Goal: Book appointment/travel/reservation

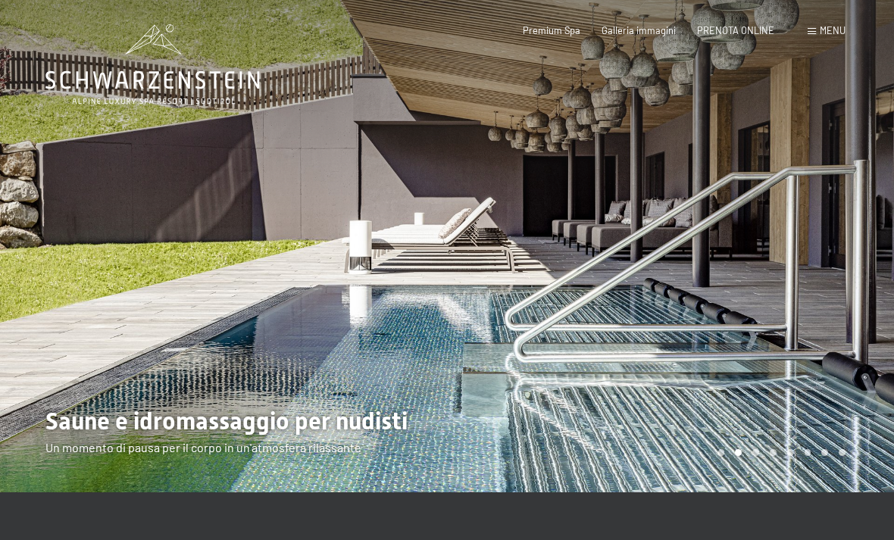
click at [767, 169] on div at bounding box center [670, 246] width 447 height 492
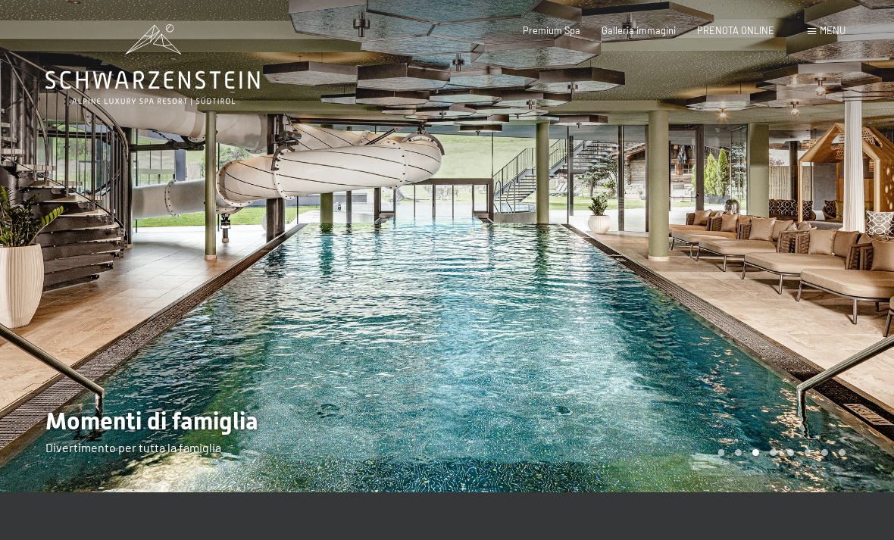
click at [842, 187] on div at bounding box center [670, 246] width 447 height 492
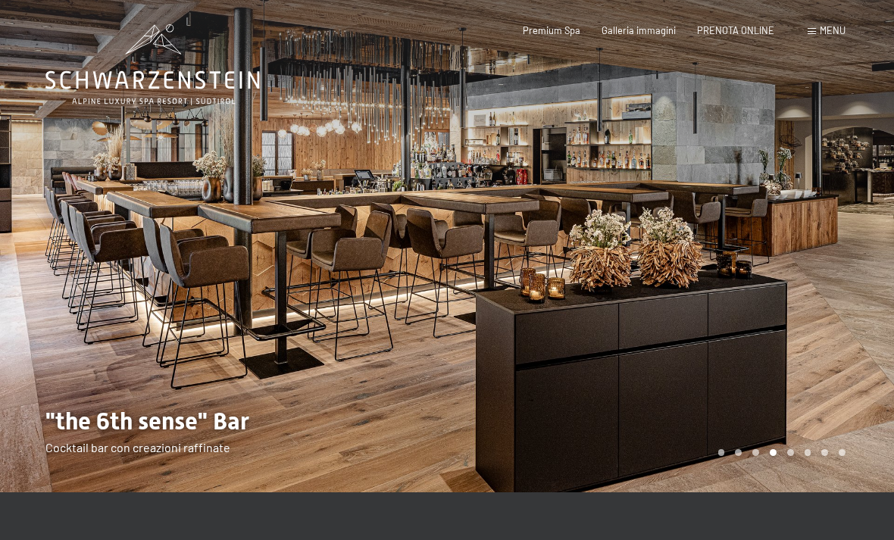
click at [803, 164] on div at bounding box center [670, 246] width 447 height 492
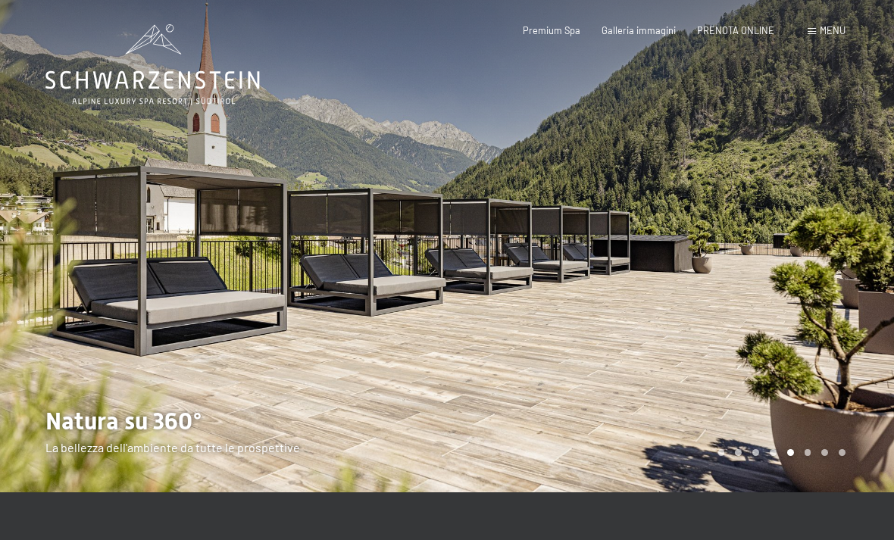
click at [795, 164] on div at bounding box center [670, 246] width 447 height 492
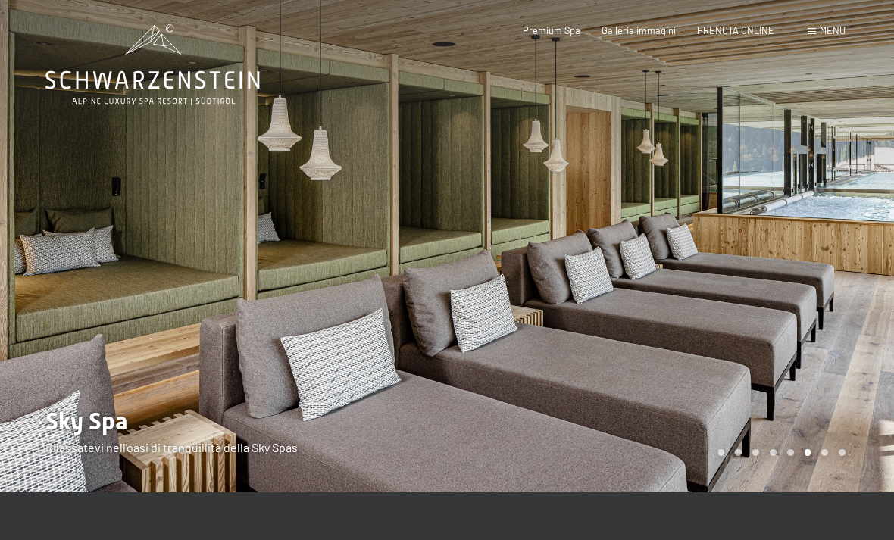
click at [812, 158] on div at bounding box center [670, 246] width 447 height 492
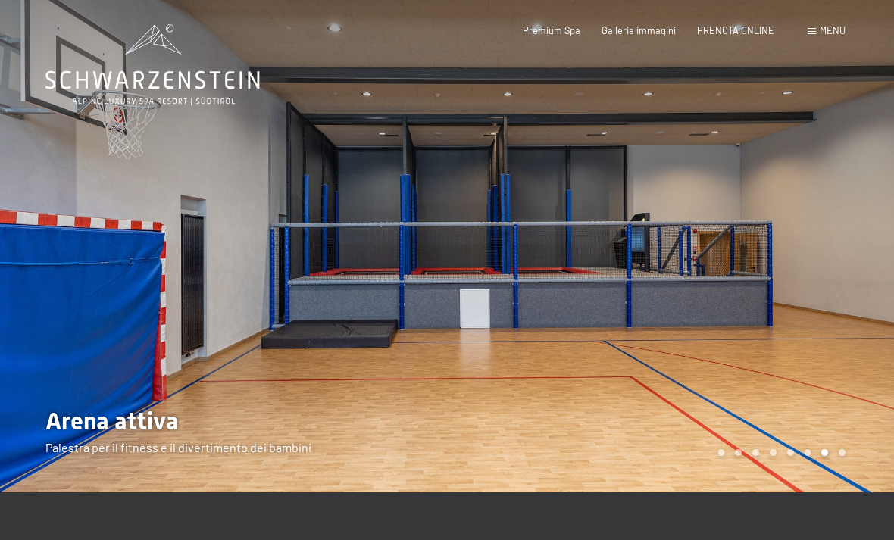
click at [810, 175] on div at bounding box center [670, 246] width 447 height 492
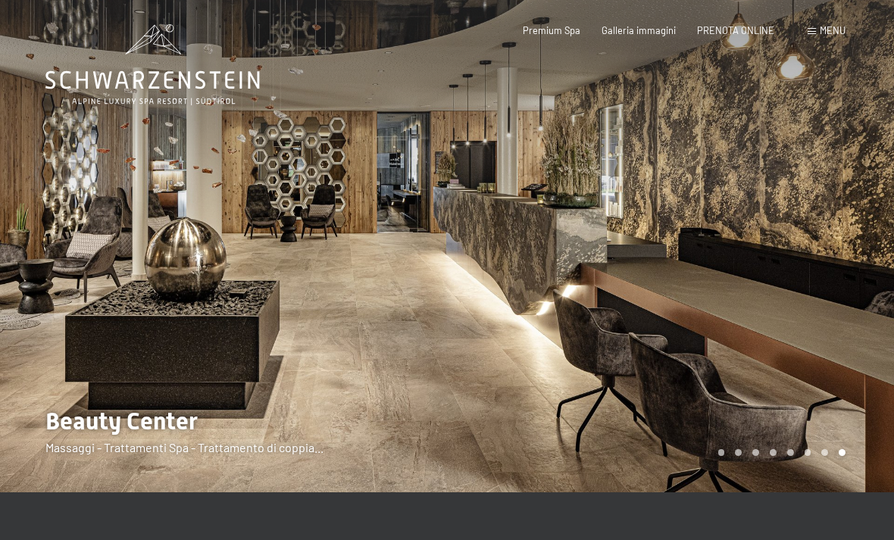
click at [807, 135] on div at bounding box center [670, 246] width 447 height 492
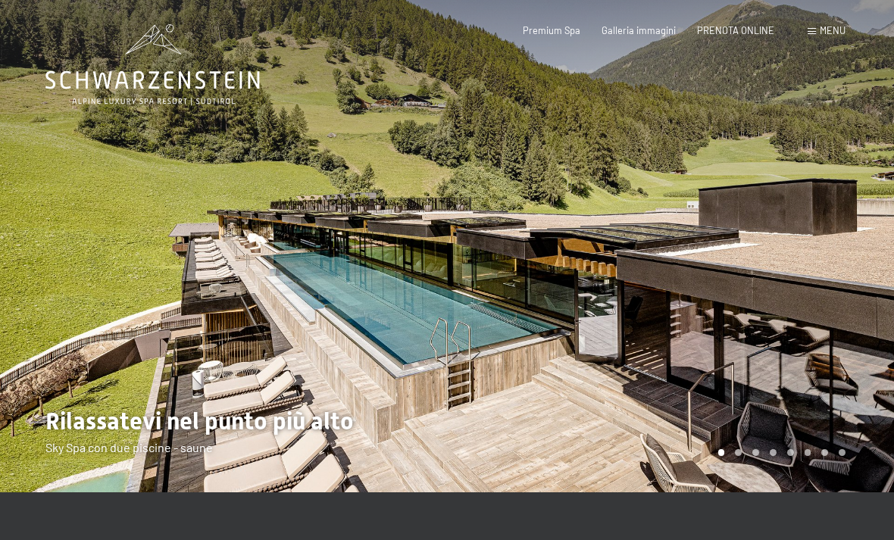
click at [845, 24] on div "Prenotazione Richiesta Premium Spa Galleria immagini PRENOTA ONLINE Menu DE IT …" at bounding box center [662, 31] width 366 height 14
click at [820, 11] on header "Prenotazione Richiesta Premium Spa Galleria immagini PRENOTA ONLINE Menu DE IT …" at bounding box center [447, 12] width 894 height 24
click at [832, 32] on span "Menu" at bounding box center [833, 30] width 26 height 12
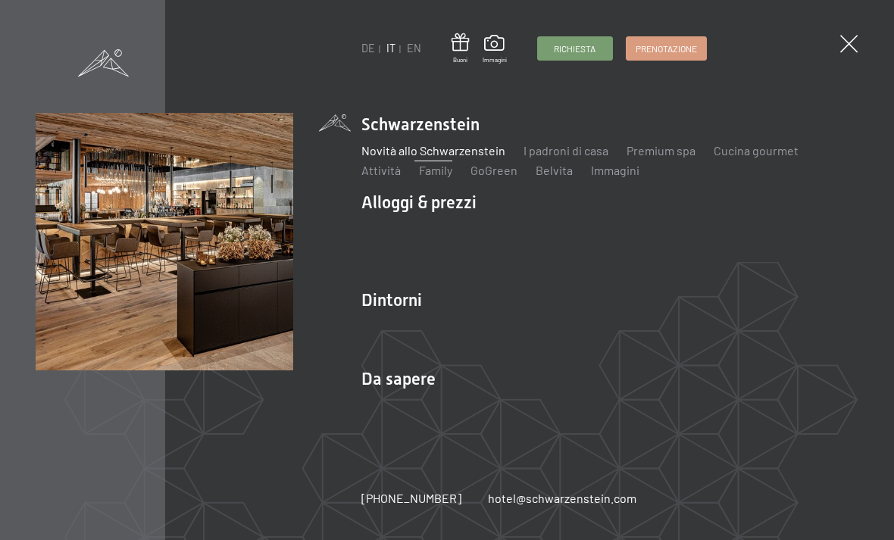
click at [478, 165] on link "GoGreen" at bounding box center [493, 170] width 47 height 14
click at [426, 156] on link "Novità allo Schwarzenstein" at bounding box center [433, 150] width 144 height 14
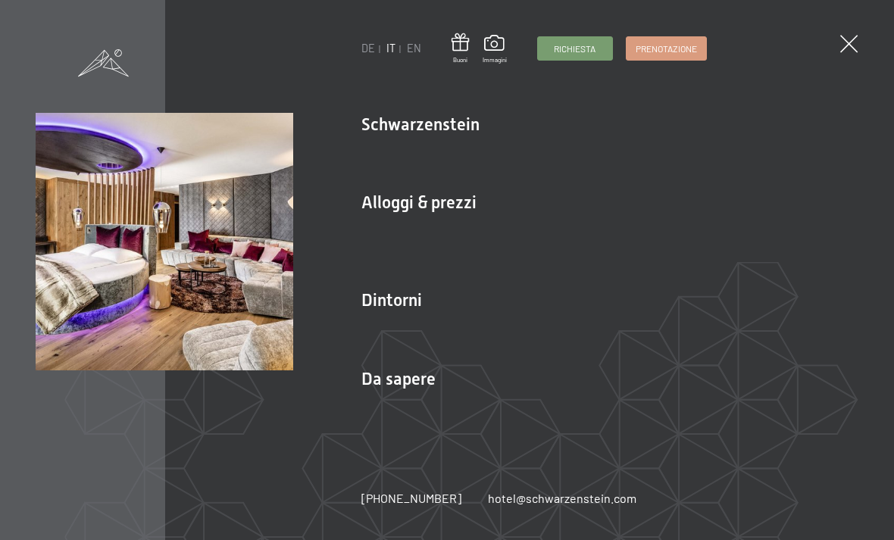
click at [504, 225] on link "Camere & prezzi" at bounding box center [495, 229] width 86 height 14
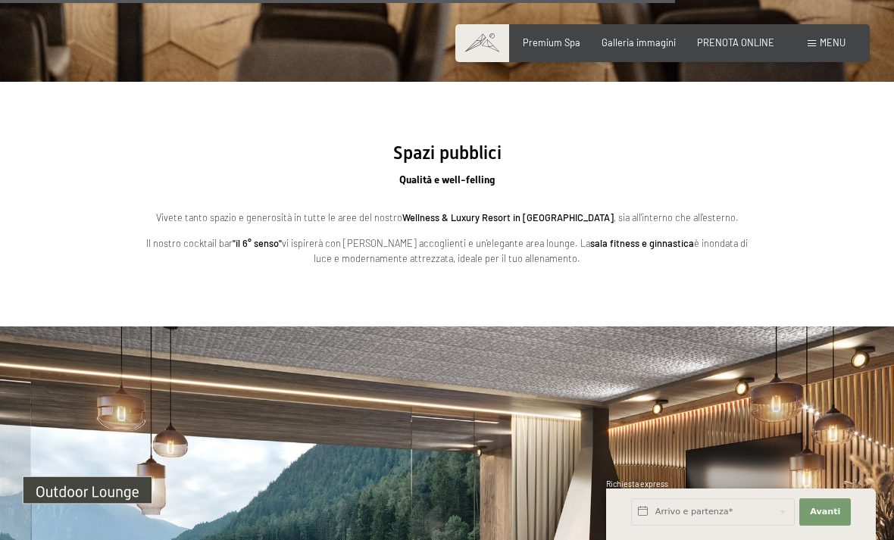
scroll to position [3369, 0]
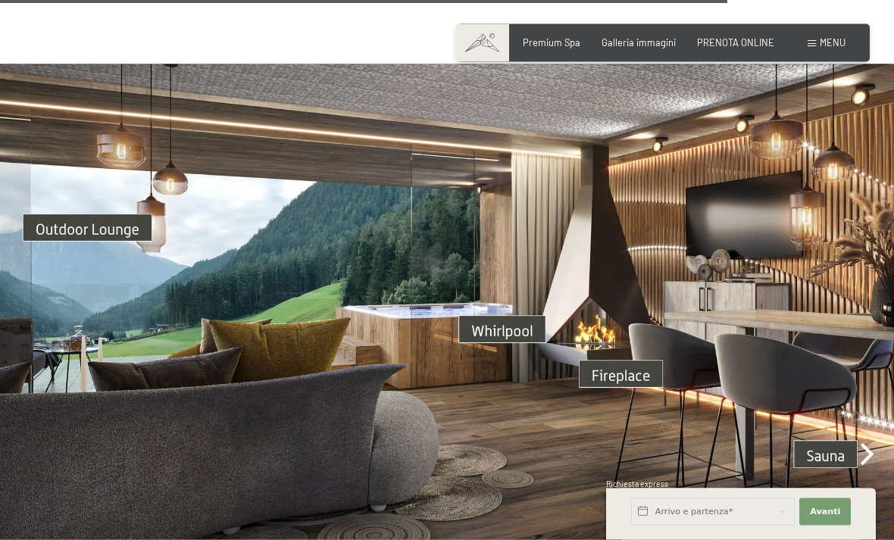
scroll to position [3631, 0]
click at [51, 197] on img at bounding box center [447, 315] width 894 height 503
click at [98, 220] on img at bounding box center [447, 315] width 894 height 503
click at [106, 213] on img at bounding box center [447, 315] width 894 height 503
click at [99, 186] on img at bounding box center [447, 315] width 894 height 503
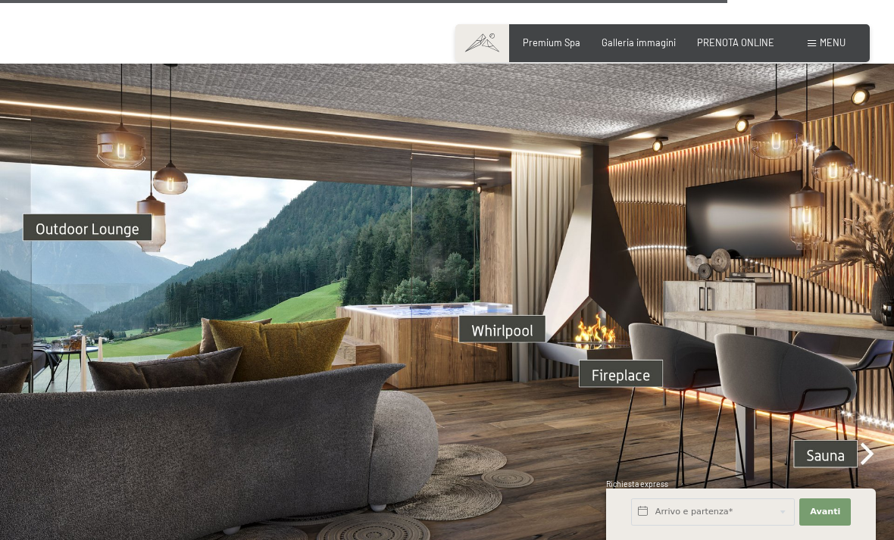
click at [122, 200] on img at bounding box center [447, 315] width 894 height 503
click at [864, 429] on img at bounding box center [447, 315] width 894 height 503
click at [857, 429] on img at bounding box center [447, 315] width 894 height 503
click at [825, 441] on img at bounding box center [447, 315] width 894 height 503
click at [831, 429] on img at bounding box center [447, 315] width 894 height 503
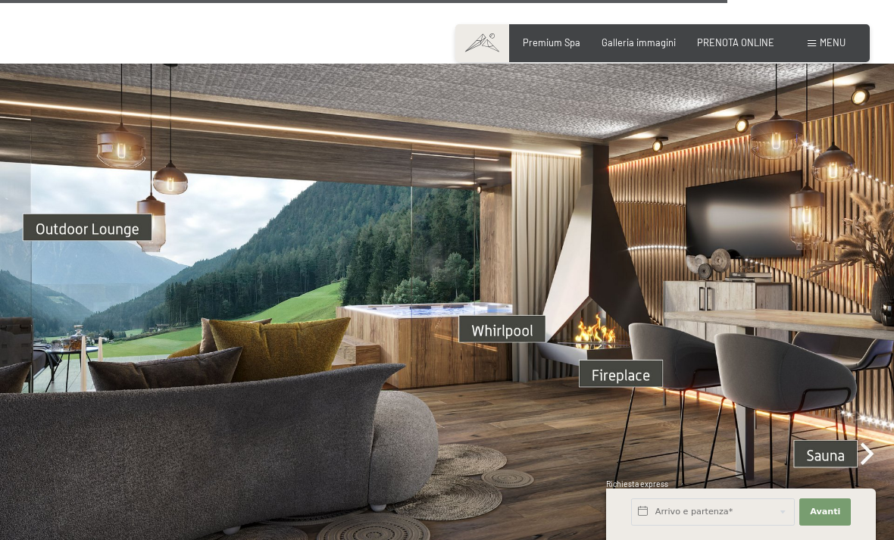
click at [861, 431] on img at bounding box center [447, 315] width 894 height 503
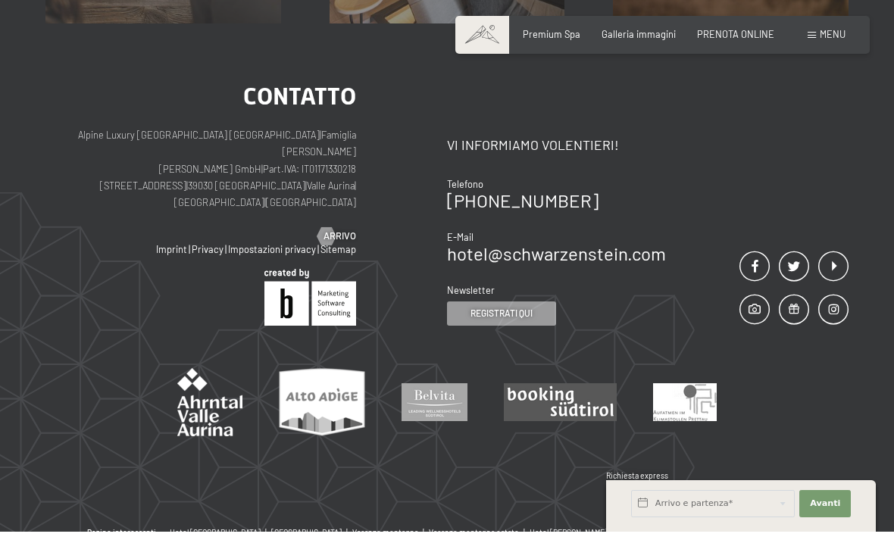
scroll to position [4469, 0]
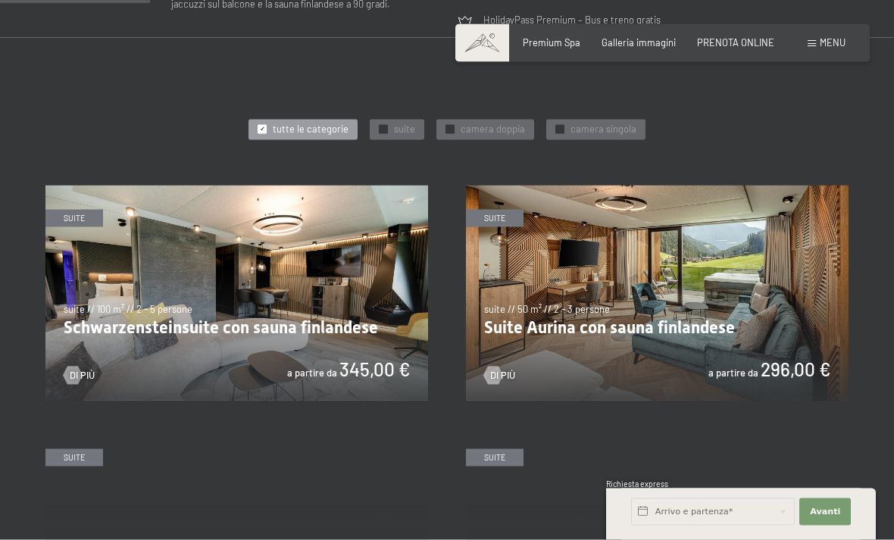
scroll to position [614, 0]
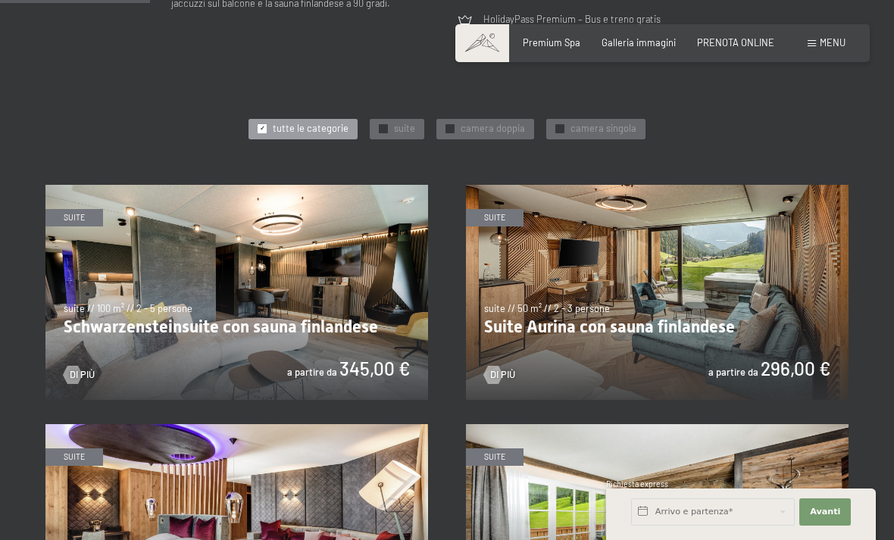
click at [823, 48] on span "Menu" at bounding box center [833, 42] width 26 height 12
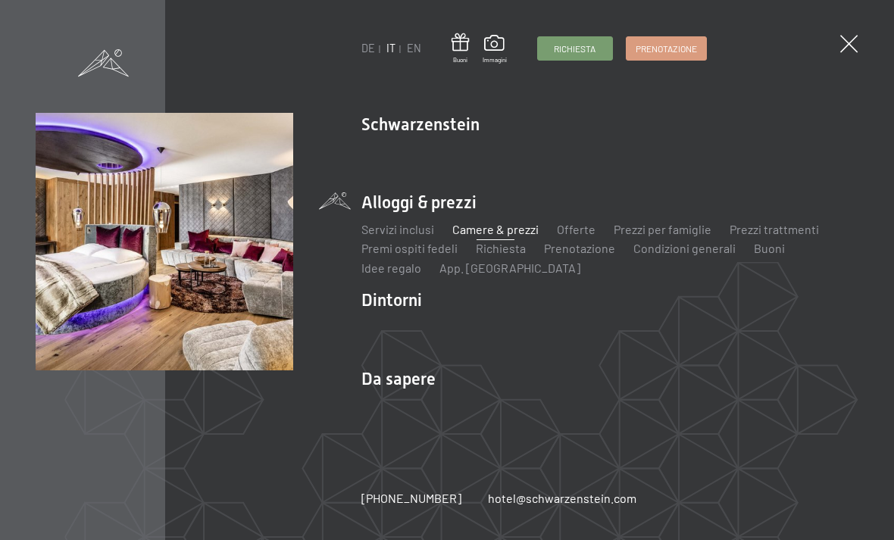
click at [562, 236] on link "Offerte" at bounding box center [576, 229] width 39 height 14
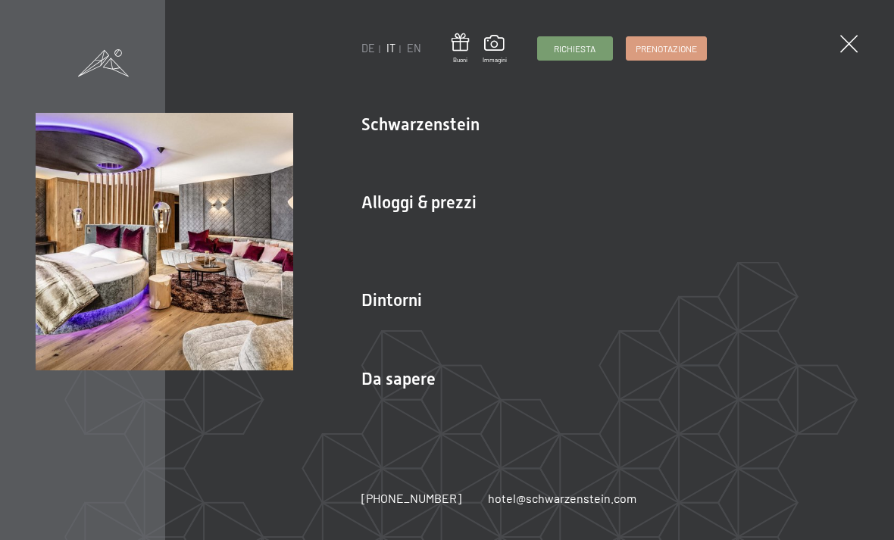
scroll to position [0, 0]
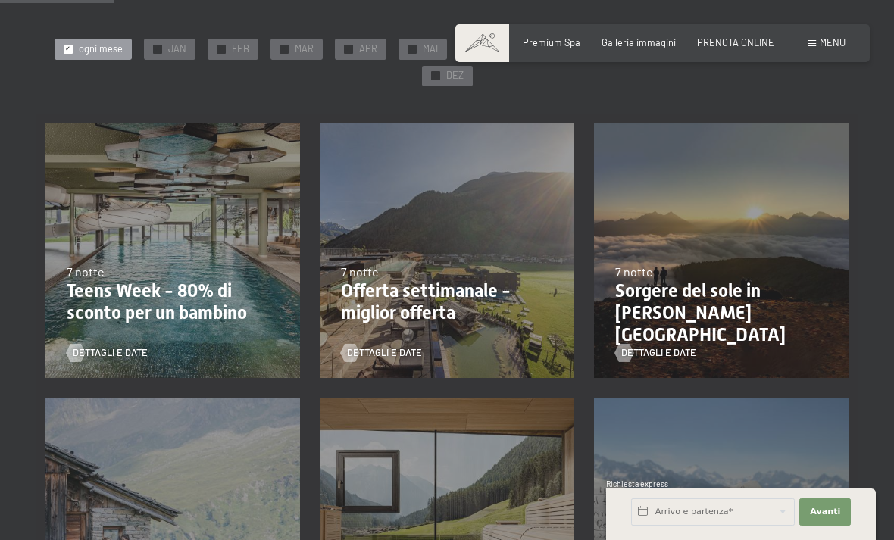
scroll to position [258, 0]
click at [135, 338] on div "Dettagli e Date" at bounding box center [168, 345] width 203 height 32
click at [184, 351] on div "Dettagli e Date" at bounding box center [168, 345] width 203 height 32
click at [161, 347] on div "Dettagli e Date" at bounding box center [168, 345] width 203 height 32
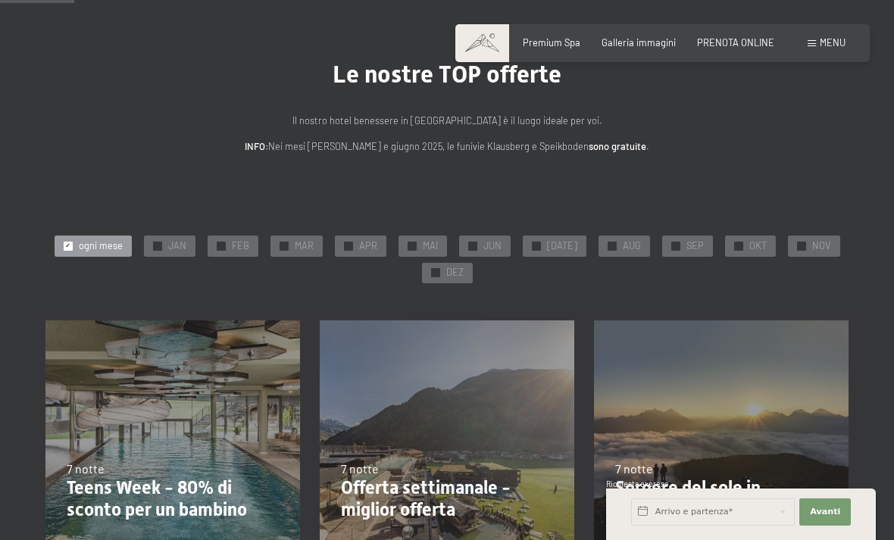
scroll to position [0, 0]
